Goal: Book appointment/travel/reservation

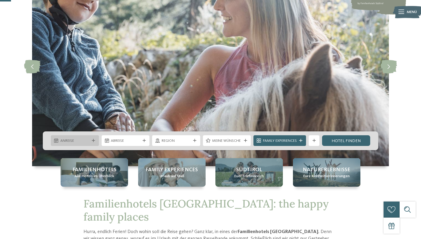
click at [83, 136] on div "Anreise" at bounding box center [75, 140] width 48 height 11
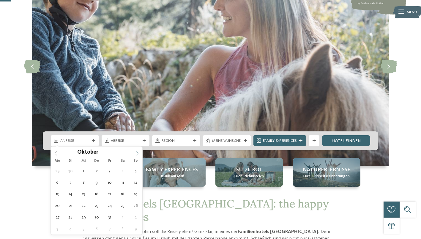
click at [136, 149] on span at bounding box center [137, 151] width 10 height 10
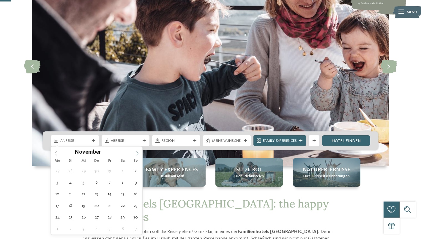
click at [136, 149] on span at bounding box center [137, 151] width 10 height 10
type div "[DATE]"
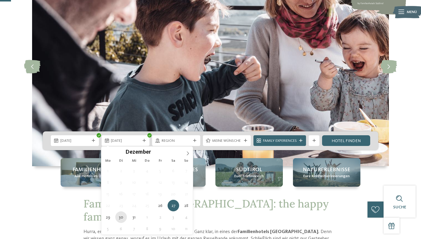
type div "[DATE]"
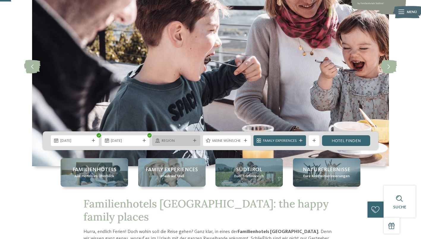
click at [183, 140] on span "Region" at bounding box center [175, 140] width 29 height 5
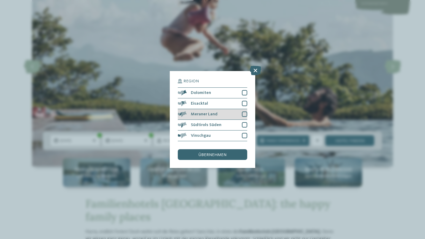
click at [246, 114] on div at bounding box center [244, 113] width 5 height 5
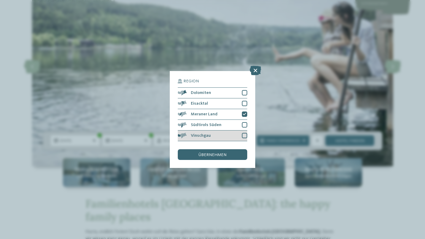
click at [245, 135] on div at bounding box center [244, 135] width 5 height 5
click at [244, 123] on div at bounding box center [244, 124] width 5 height 5
click at [220, 156] on span "übernehmen" at bounding box center [213, 155] width 28 height 4
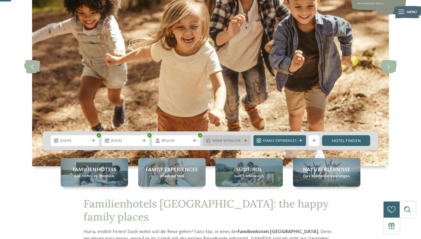
click at [239, 140] on span "Meine Wünsche" at bounding box center [226, 140] width 29 height 5
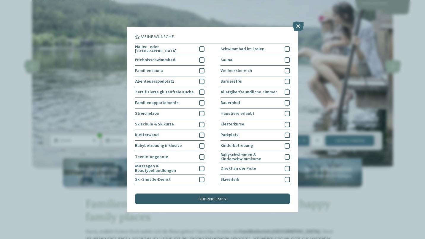
click at [229, 195] on div "übernehmen" at bounding box center [212, 198] width 155 height 11
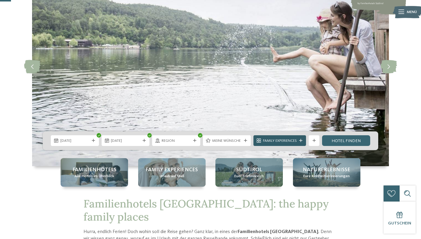
click at [298, 141] on div at bounding box center [300, 140] width 5 height 3
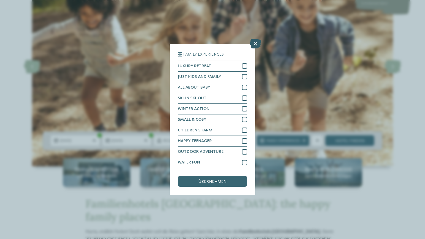
click at [254, 45] on icon at bounding box center [256, 43] width 12 height 9
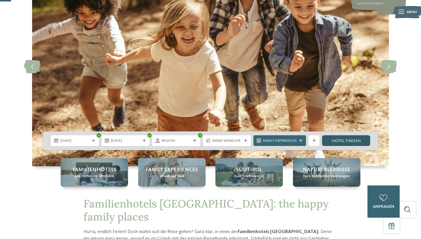
click at [353, 139] on link "Hotel finden" at bounding box center [346, 140] width 48 height 11
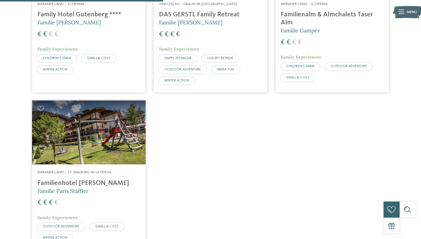
scroll to position [231, 0]
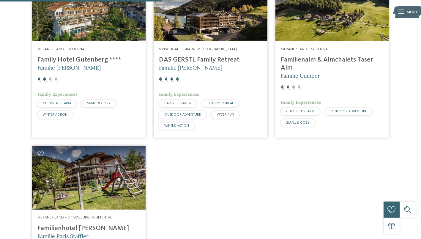
click at [226, 65] on h5 "Familie [PERSON_NAME]" at bounding box center [210, 67] width 103 height 7
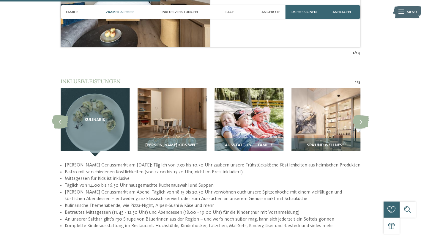
scroll to position [712, 0]
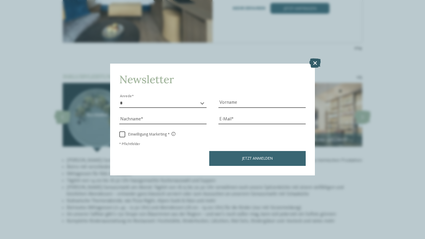
click at [317, 61] on icon at bounding box center [315, 62] width 12 height 9
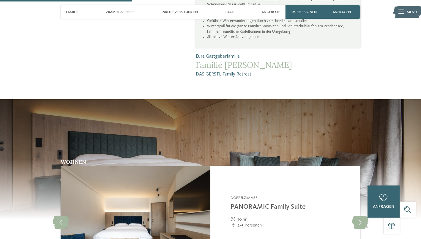
scroll to position [386, 0]
